Goal: Information Seeking & Learning: Learn about a topic

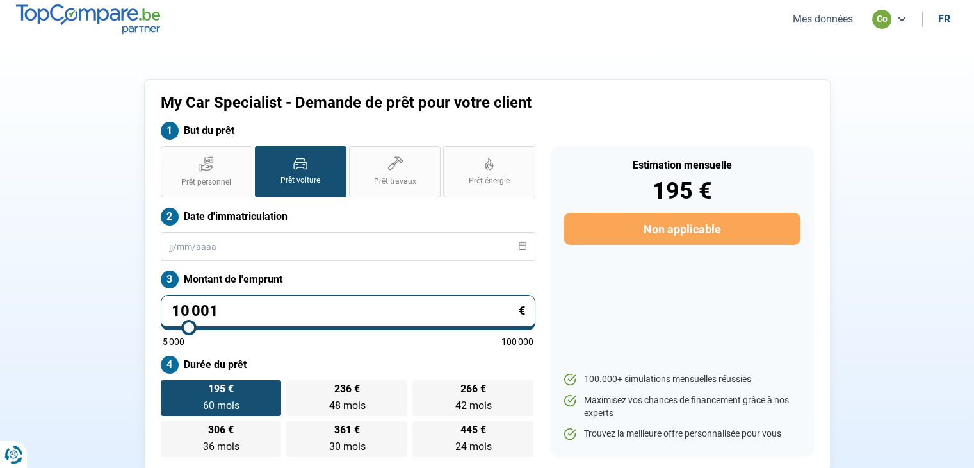
click at [789, 23] on button "Mes données" at bounding box center [823, 18] width 68 height 13
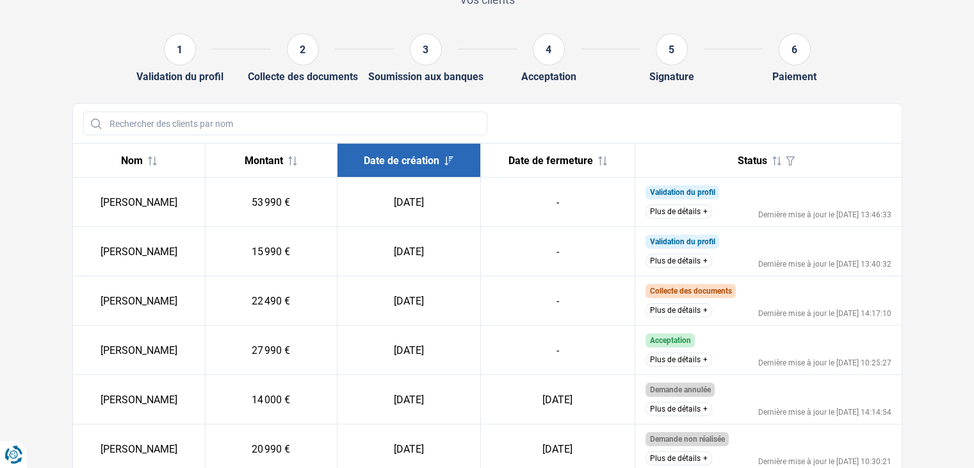
scroll to position [128, 0]
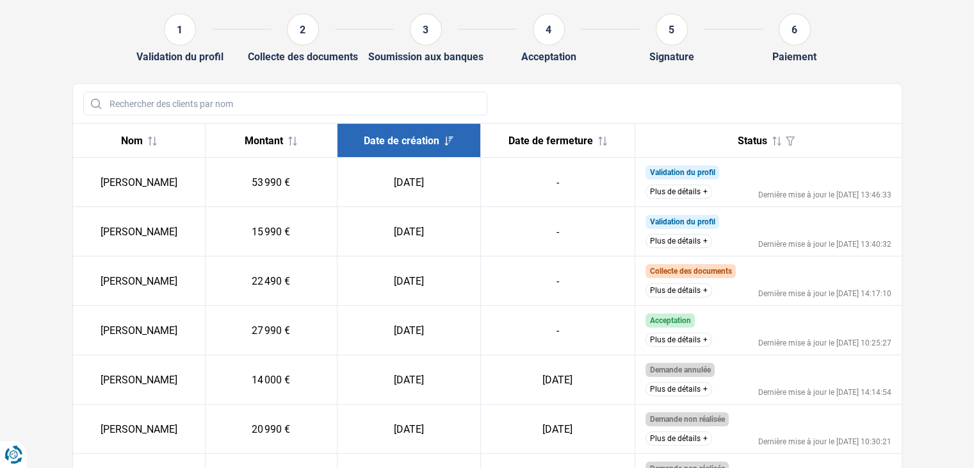
click at [653, 291] on button "Plus de détails" at bounding box center [679, 290] width 67 height 14
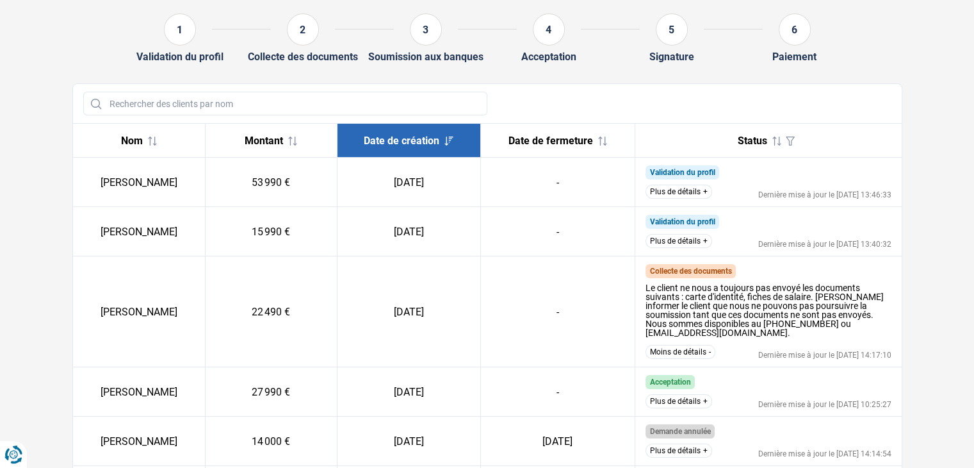
click at [680, 242] on button "Plus de détails" at bounding box center [679, 241] width 67 height 14
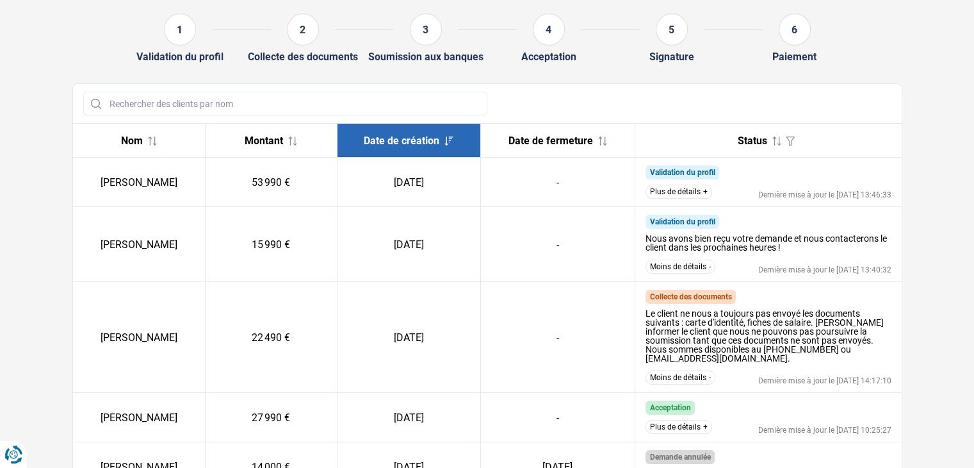
click at [680, 193] on button "Plus de détails" at bounding box center [679, 192] width 67 height 14
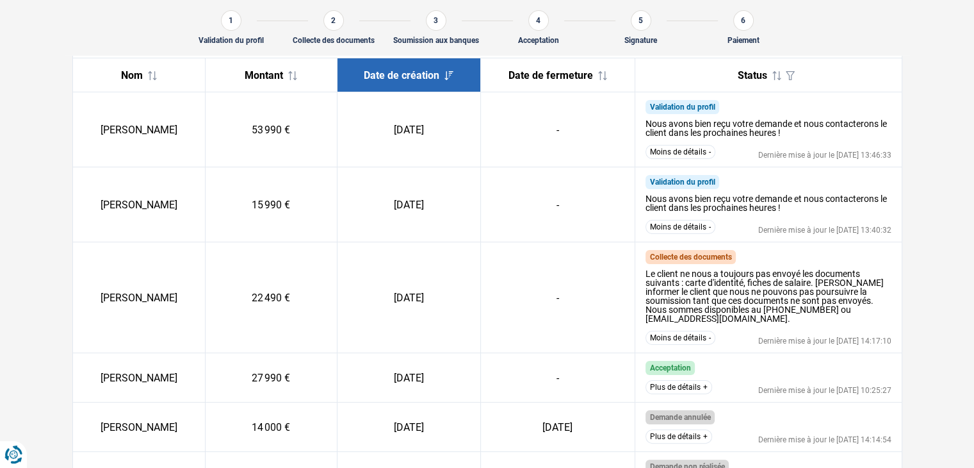
scroll to position [177, 0]
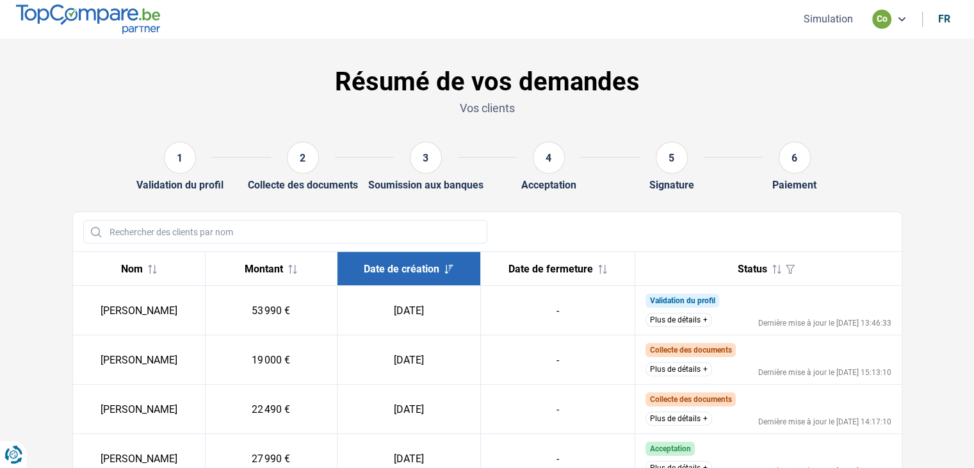
click at [682, 375] on button "Plus de détails" at bounding box center [679, 369] width 67 height 14
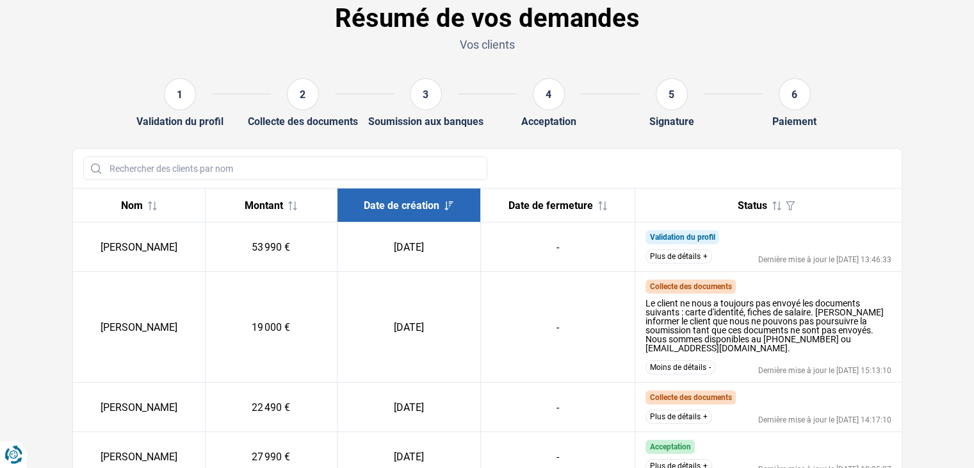
scroll to position [64, 0]
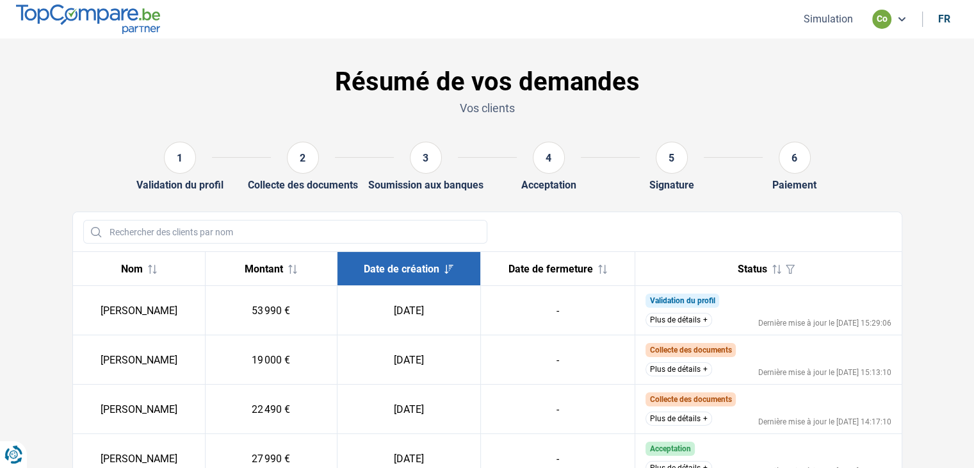
click at [688, 423] on button "Plus de détails" at bounding box center [679, 418] width 67 height 14
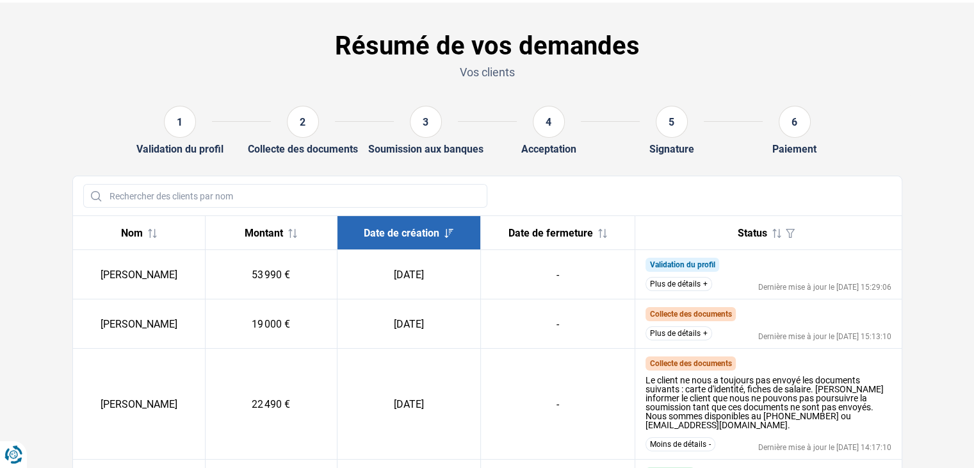
scroll to position [64, 0]
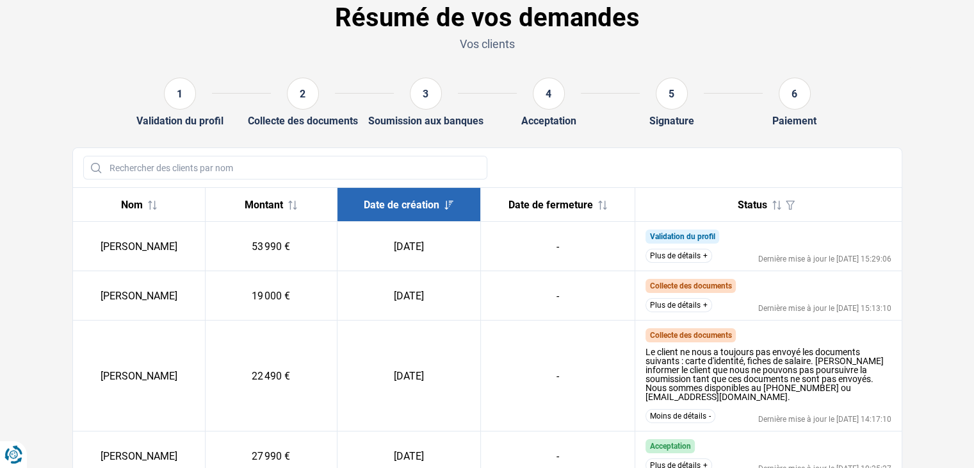
click at [662, 305] on button "Plus de détails" at bounding box center [679, 305] width 67 height 14
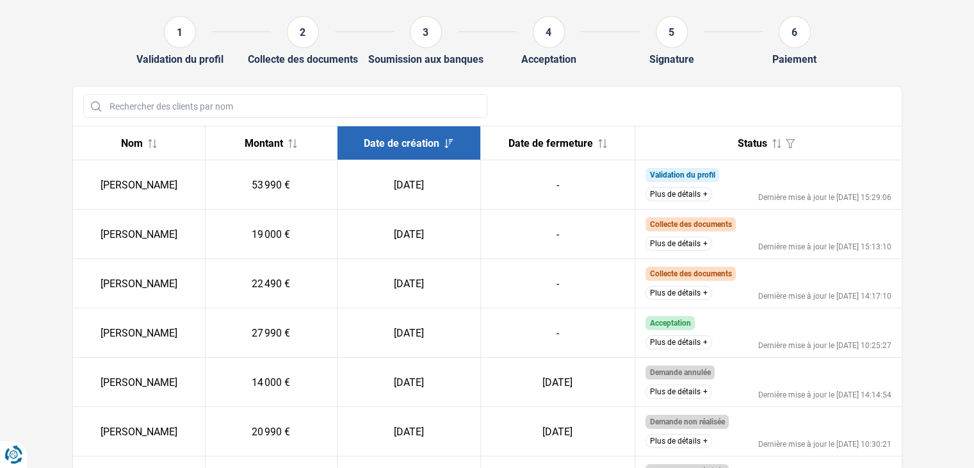
scroll to position [128, 0]
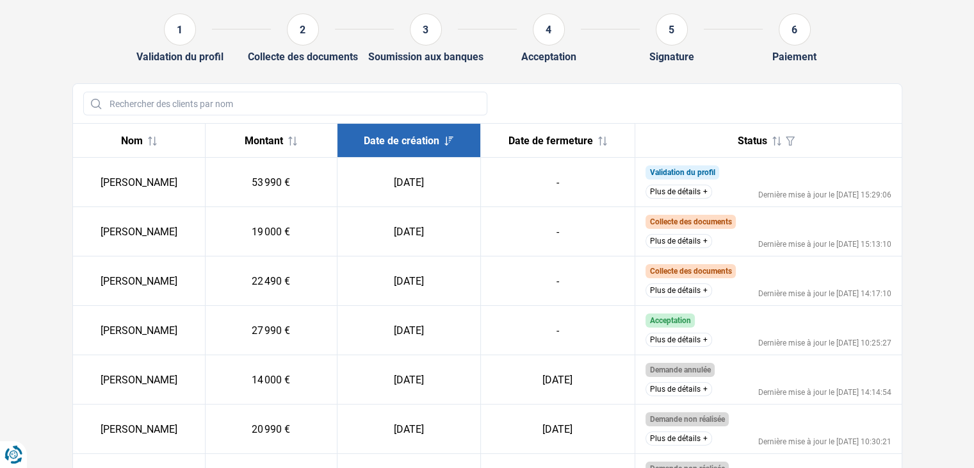
click at [688, 340] on button "Plus de détails" at bounding box center [679, 340] width 67 height 14
